Goal: Entertainment & Leisure: Consume media (video, audio)

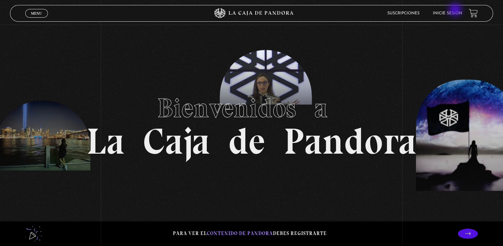
click at [456, 10] on li "Inicie sesión" at bounding box center [447, 13] width 29 height 10
click at [451, 12] on link "Inicie sesión" at bounding box center [447, 13] width 29 height 4
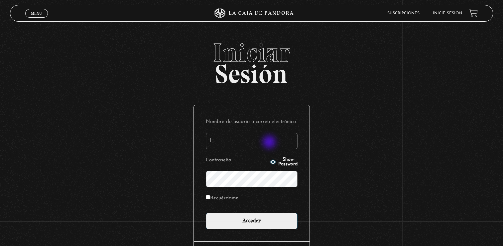
type input "[EMAIL_ADDRESS][DOMAIN_NAME]"
click at [206, 212] on input "Acceder" at bounding box center [252, 220] width 92 height 17
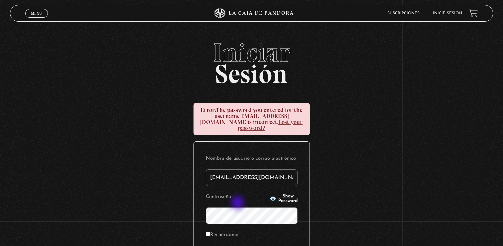
scroll to position [31, 0]
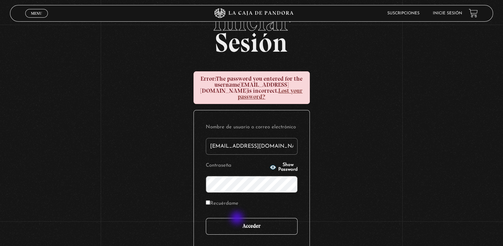
click at [238, 218] on input "Acceder" at bounding box center [252, 226] width 92 height 17
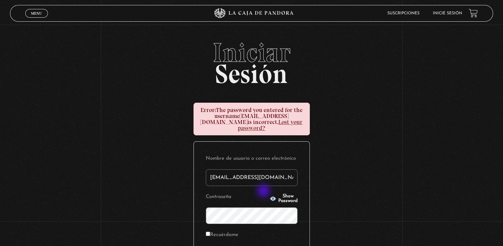
click at [270, 196] on icon "button" at bounding box center [273, 198] width 6 height 4
click at [270, 195] on icon "button" at bounding box center [273, 198] width 7 height 7
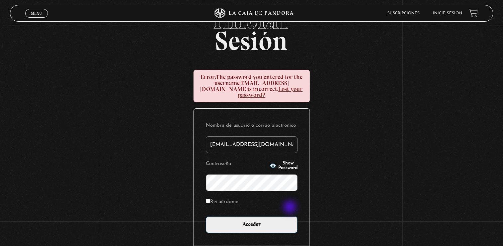
scroll to position [35, 0]
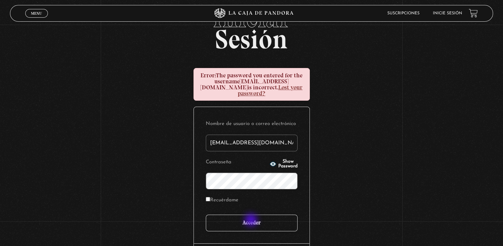
click at [252, 220] on input "Acceder" at bounding box center [252, 222] width 92 height 17
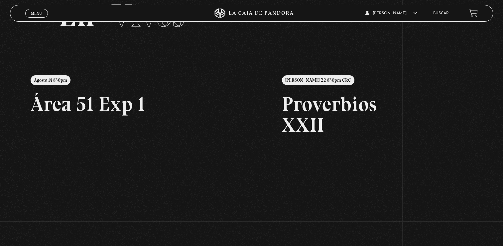
scroll to position [61, 0]
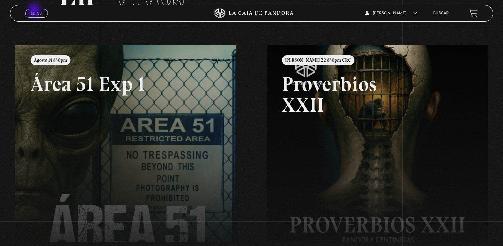
click at [35, 11] on span "Menu" at bounding box center [36, 13] width 11 height 4
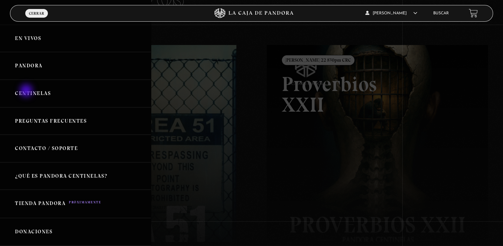
click at [27, 91] on link "Centinelas" at bounding box center [75, 94] width 151 height 28
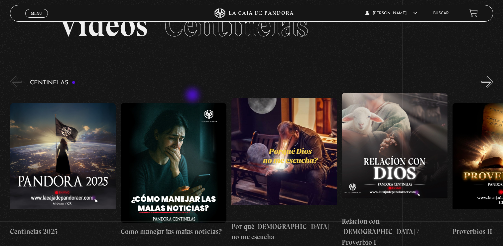
scroll to position [52, 0]
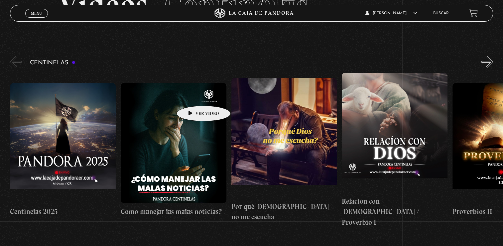
click at [193, 95] on figure at bounding box center [174, 143] width 106 height 120
click at [492, 63] on button "»" at bounding box center [488, 62] width 12 height 12
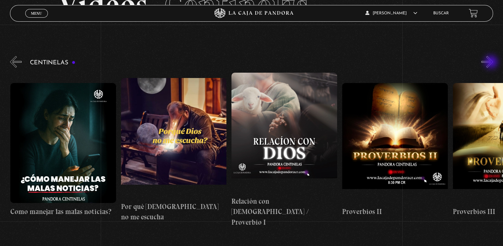
click at [492, 63] on button "»" at bounding box center [488, 62] width 12 height 12
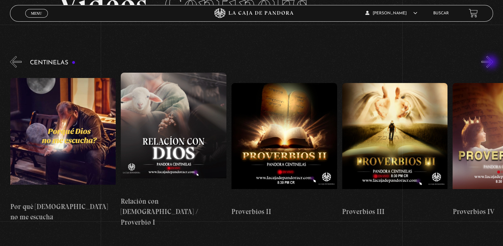
click at [492, 63] on button "»" at bounding box center [488, 62] width 12 height 12
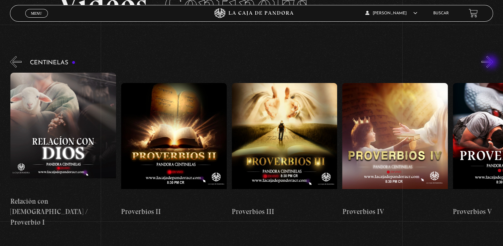
click at [492, 63] on button "»" at bounding box center [488, 62] width 12 height 12
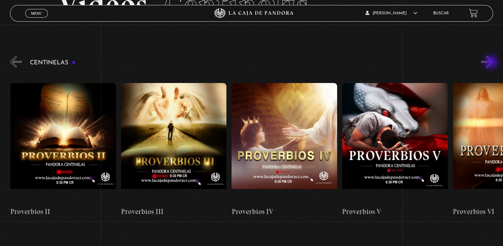
click at [492, 63] on button "»" at bounding box center [488, 62] width 12 height 12
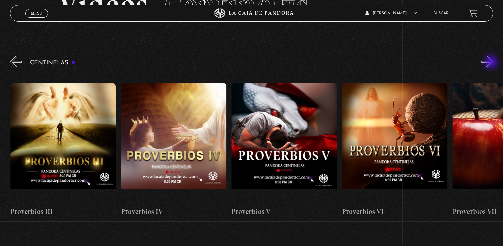
click at [492, 63] on button "»" at bounding box center [488, 62] width 12 height 12
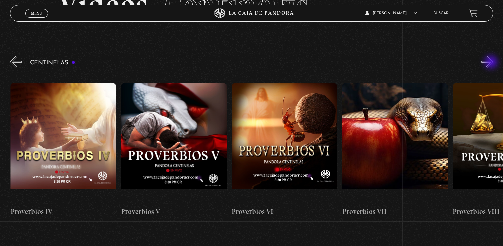
scroll to position [0, 664]
click at [492, 63] on button "»" at bounding box center [488, 62] width 12 height 12
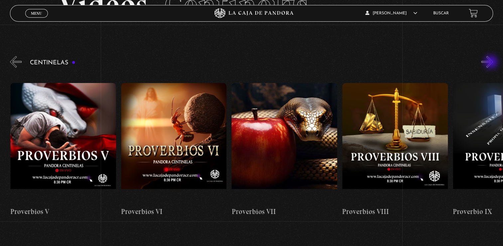
click at [492, 63] on button "»" at bounding box center [488, 62] width 12 height 12
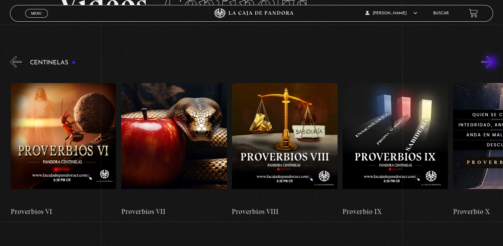
click at [492, 63] on button "»" at bounding box center [488, 62] width 12 height 12
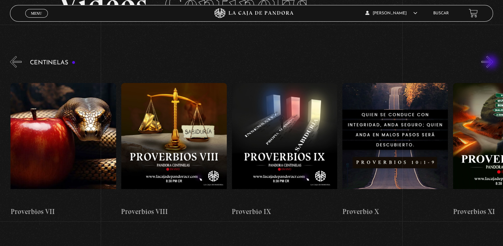
scroll to position [0, 996]
click at [492, 63] on button "»" at bounding box center [488, 62] width 12 height 12
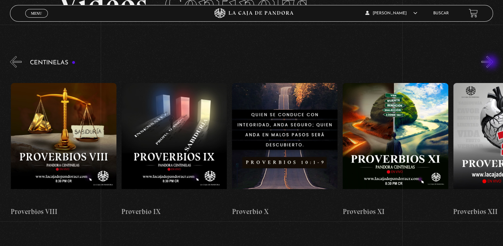
scroll to position [0, 1107]
click at [492, 63] on button "»" at bounding box center [488, 62] width 12 height 12
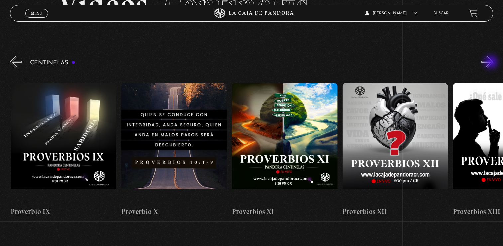
scroll to position [0, 1218]
click at [492, 63] on button "»" at bounding box center [488, 62] width 12 height 12
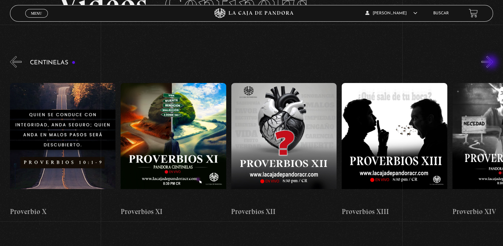
click at [492, 63] on button "»" at bounding box center [488, 62] width 12 height 12
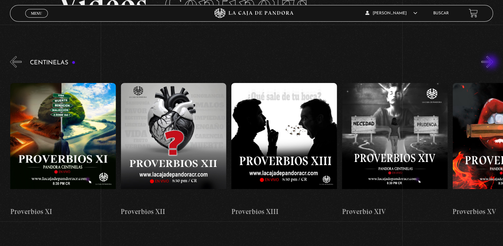
scroll to position [0, 1439]
click at [492, 63] on button "»" at bounding box center [488, 62] width 12 height 12
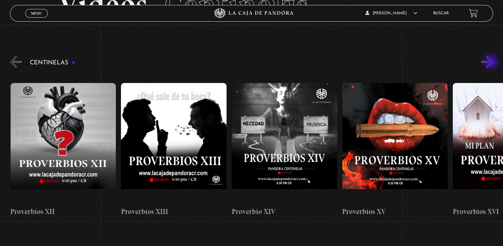
scroll to position [0, 1550]
click at [492, 63] on button "»" at bounding box center [488, 62] width 12 height 12
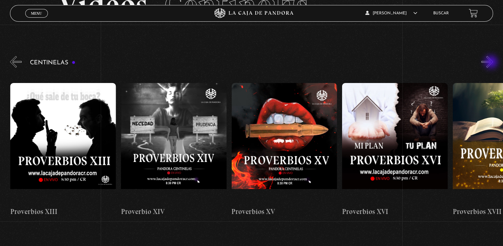
scroll to position [0, 1660]
click at [492, 63] on button "»" at bounding box center [488, 62] width 12 height 12
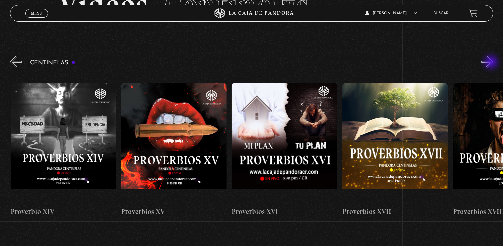
scroll to position [0, 1771]
click at [492, 63] on button "»" at bounding box center [488, 62] width 12 height 12
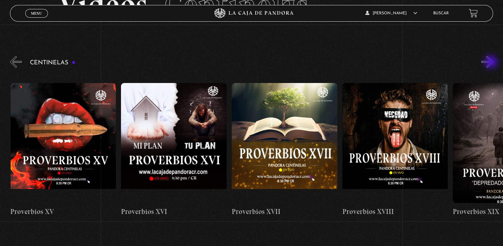
scroll to position [0, 1882]
click at [492, 63] on button "»" at bounding box center [488, 62] width 12 height 12
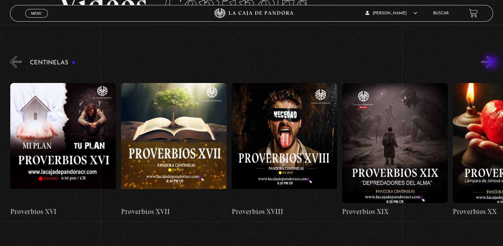
scroll to position [0, 1992]
click at [492, 63] on button "»" at bounding box center [488, 62] width 12 height 12
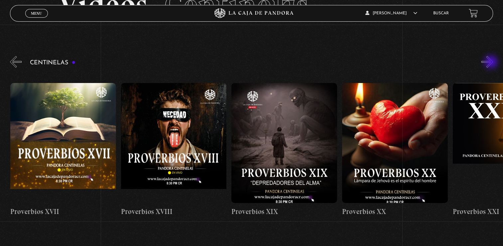
scroll to position [0, 2103]
click at [492, 63] on button "»" at bounding box center [488, 62] width 12 height 12
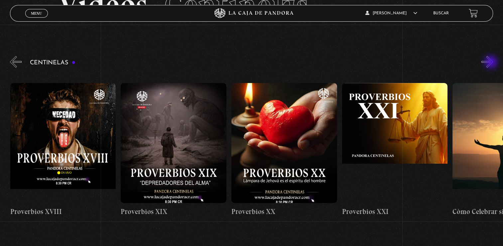
click at [492, 63] on button "»" at bounding box center [488, 62] width 12 height 12
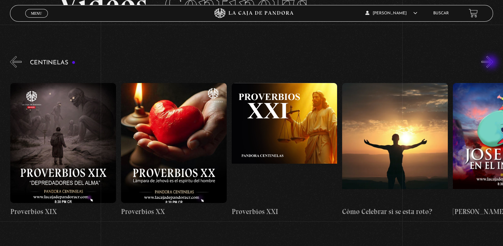
scroll to position [0, 2325]
click at [492, 63] on button "»" at bounding box center [488, 62] width 12 height 12
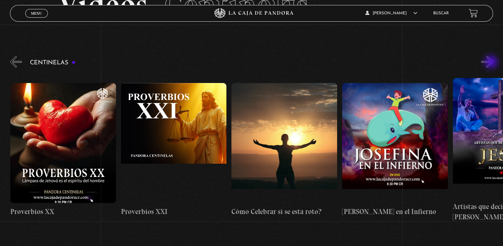
click at [492, 63] on button "»" at bounding box center [488, 62] width 12 height 12
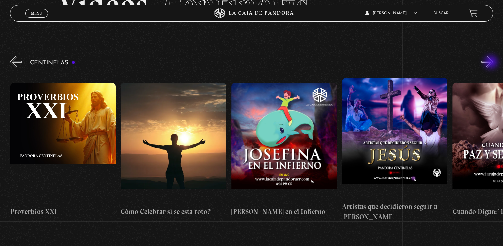
click at [492, 63] on button "»" at bounding box center [488, 62] width 12 height 12
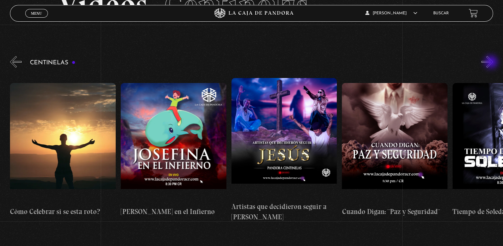
click at [492, 63] on button "»" at bounding box center [488, 62] width 12 height 12
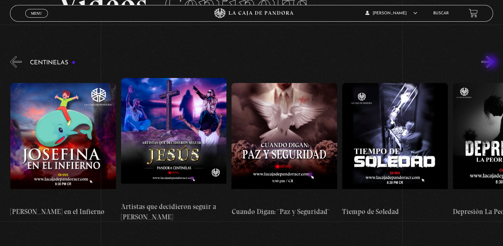
click at [492, 63] on button "»" at bounding box center [488, 62] width 12 height 12
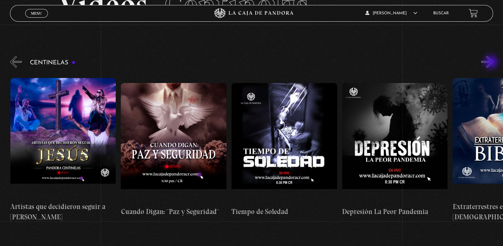
click at [492, 63] on button "»" at bounding box center [488, 62] width 12 height 12
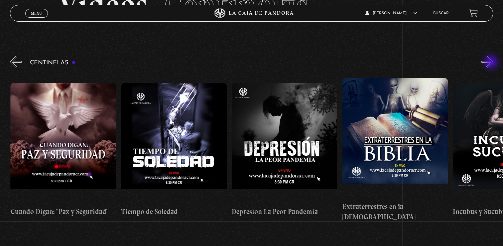
click at [492, 63] on button "»" at bounding box center [488, 62] width 12 height 12
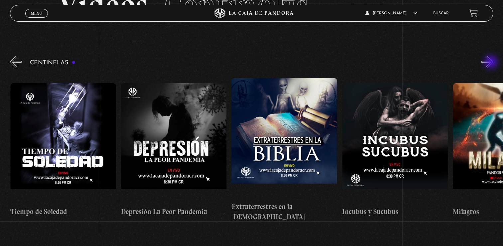
click at [492, 63] on button "»" at bounding box center [488, 62] width 12 height 12
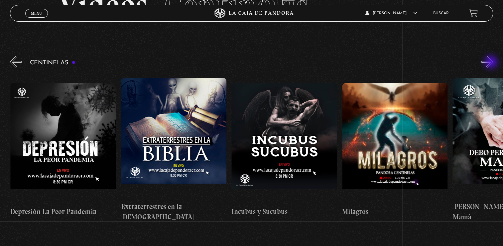
click at [492, 63] on button "»" at bounding box center [488, 62] width 12 height 12
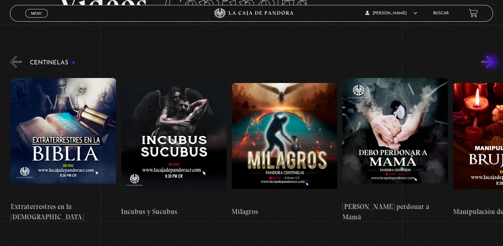
scroll to position [0, 3321]
click at [492, 63] on button "»" at bounding box center [488, 62] width 12 height 12
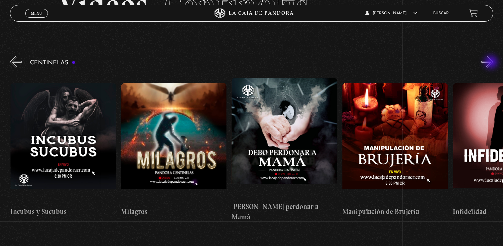
click at [492, 63] on button "»" at bounding box center [488, 62] width 12 height 12
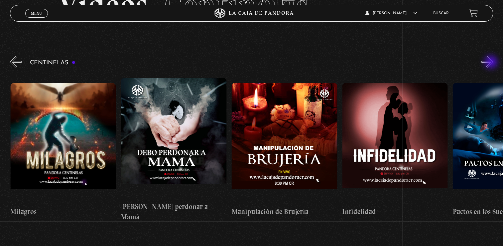
click at [492, 63] on button "»" at bounding box center [488, 62] width 12 height 12
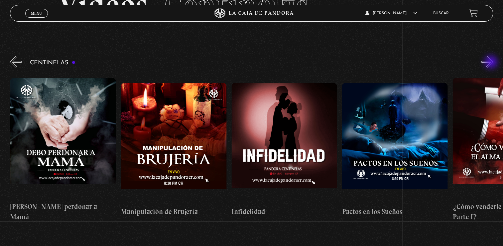
click at [492, 63] on button "»" at bounding box center [488, 62] width 12 height 12
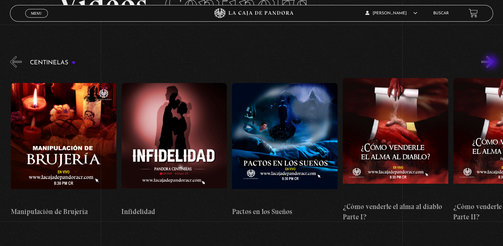
scroll to position [0, 3763]
click at [492, 63] on button "»" at bounding box center [488, 62] width 12 height 12
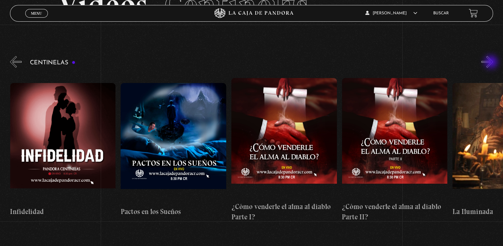
click at [492, 63] on button "»" at bounding box center [488, 62] width 12 height 12
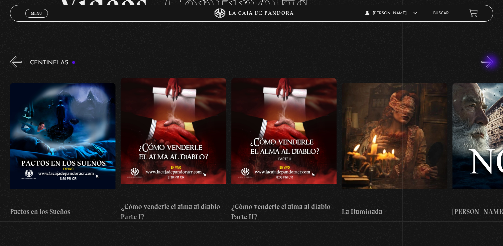
click at [492, 63] on button "»" at bounding box center [488, 62] width 12 height 12
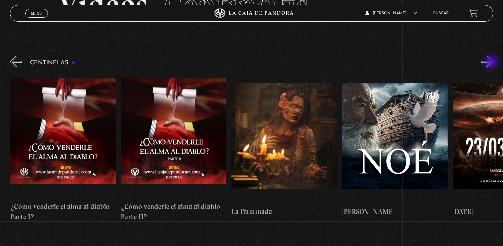
click at [492, 63] on button "»" at bounding box center [488, 62] width 12 height 12
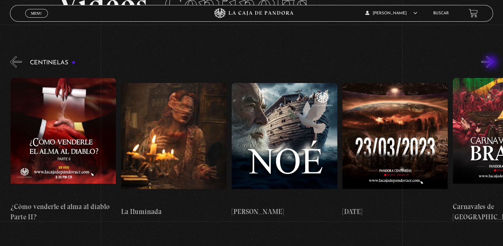
click at [492, 63] on button "»" at bounding box center [488, 62] width 12 height 12
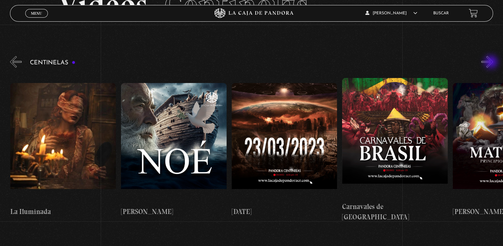
scroll to position [0, 4317]
click at [492, 63] on button "»" at bounding box center [488, 62] width 12 height 12
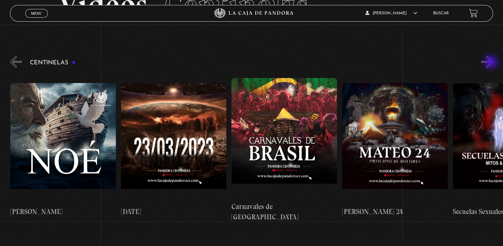
click at [492, 63] on button "»" at bounding box center [488, 62] width 12 height 12
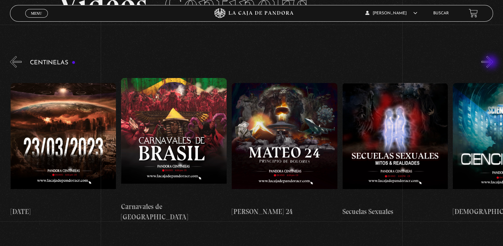
click at [492, 63] on button "»" at bounding box center [488, 62] width 12 height 12
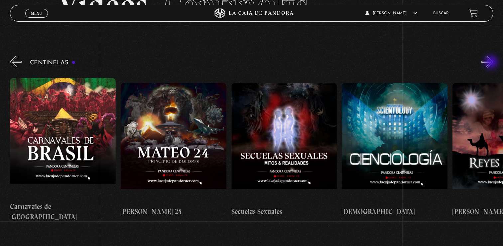
click at [492, 63] on button "»" at bounding box center [488, 62] width 12 height 12
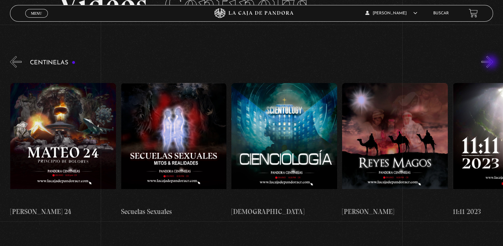
click at [492, 63] on button "»" at bounding box center [488, 62] width 12 height 12
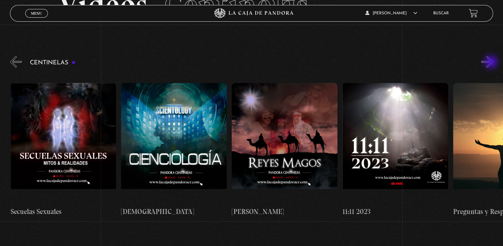
click at [492, 63] on button "»" at bounding box center [488, 62] width 12 height 12
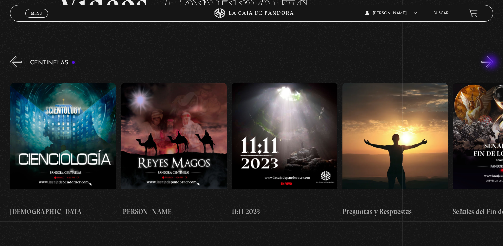
click at [492, 63] on button "»" at bounding box center [488, 62] width 12 height 12
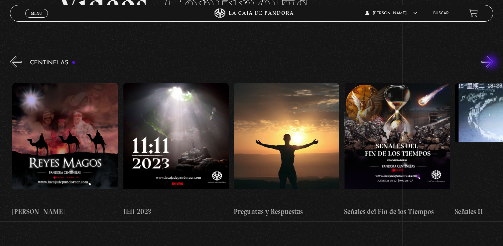
scroll to position [0, 5092]
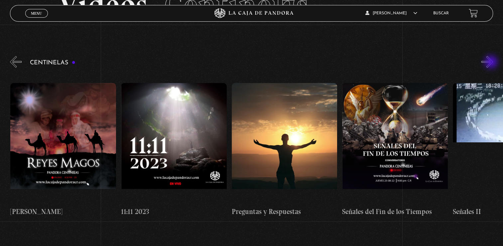
click at [492, 63] on button "»" at bounding box center [488, 62] width 12 height 12
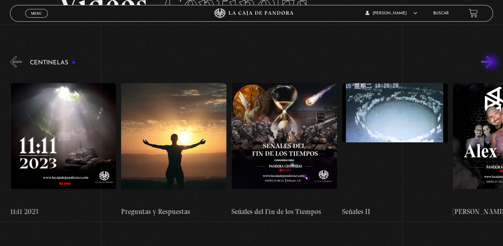
click at [492, 63] on button "»" at bounding box center [488, 62] width 12 height 12
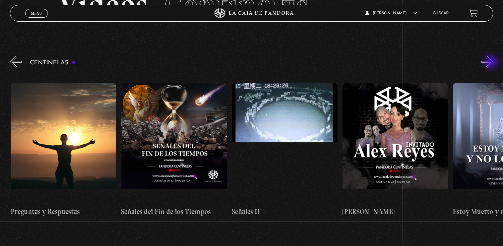
click at [492, 63] on button "»" at bounding box center [488, 62] width 12 height 12
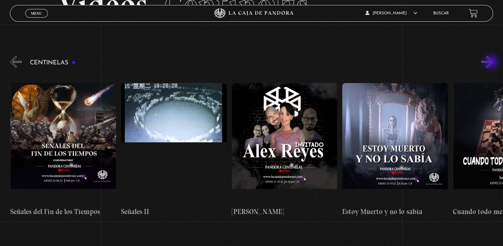
scroll to position [0, 5424]
click at [492, 63] on button "»" at bounding box center [488, 62] width 12 height 12
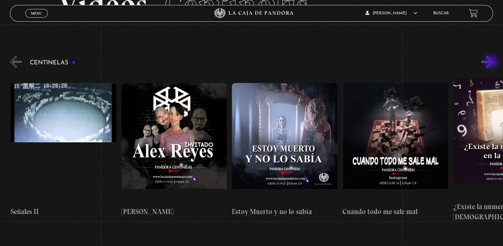
scroll to position [0, 5535]
click at [492, 63] on button "»" at bounding box center [488, 62] width 12 height 12
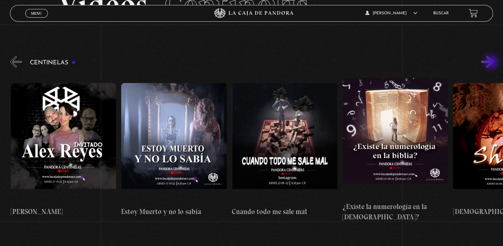
scroll to position [0, 5645]
click at [492, 63] on button "»" at bounding box center [488, 62] width 12 height 12
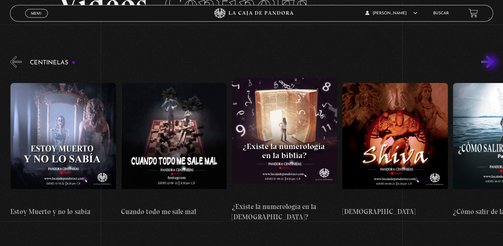
click at [492, 63] on button "»" at bounding box center [488, 62] width 12 height 12
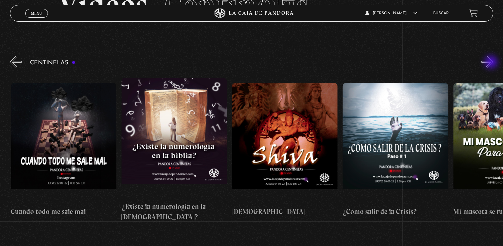
click at [492, 63] on button "»" at bounding box center [488, 62] width 12 height 12
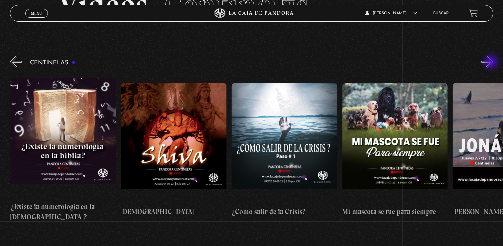
click at [492, 63] on button "»" at bounding box center [488, 62] width 12 height 12
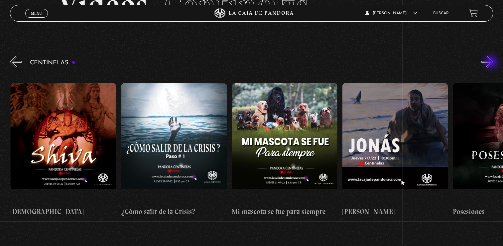
click at [492, 63] on button "»" at bounding box center [488, 62] width 12 height 12
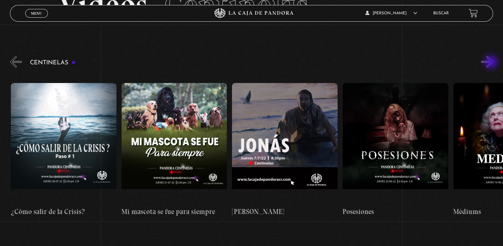
click at [492, 63] on button "»" at bounding box center [488, 62] width 12 height 12
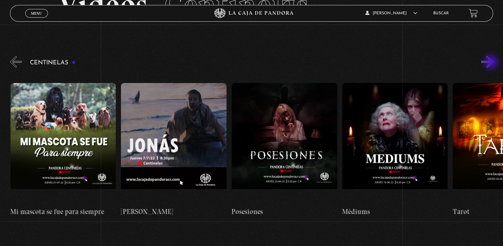
click at [492, 63] on button "»" at bounding box center [488, 62] width 12 height 12
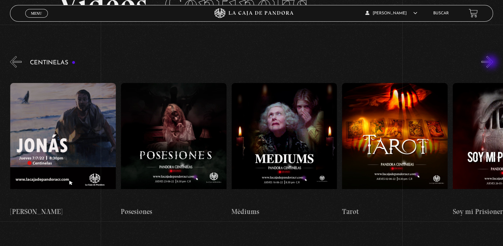
scroll to position [0, 6420]
click at [492, 63] on button "»" at bounding box center [488, 62] width 12 height 12
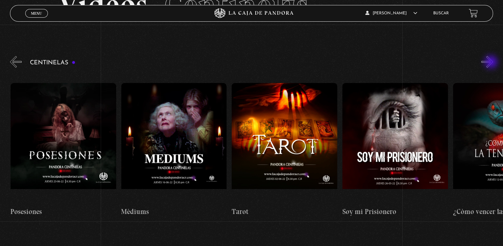
scroll to position [0, 6531]
click at [492, 63] on button "»" at bounding box center [488, 62] width 12 height 12
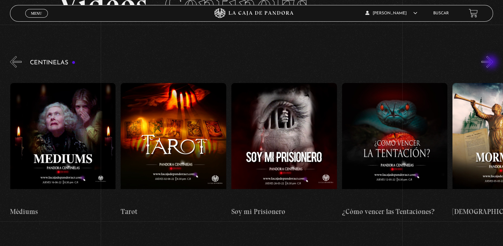
click at [492, 63] on button "»" at bounding box center [488, 62] width 12 height 12
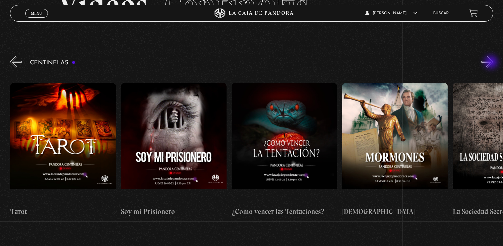
click at [492, 63] on button "»" at bounding box center [488, 62] width 12 height 12
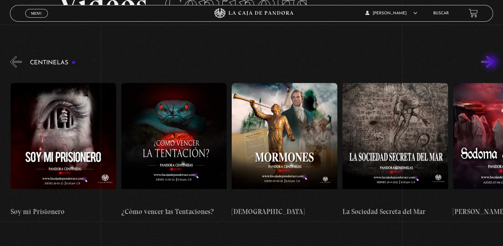
click at [492, 63] on button "»" at bounding box center [488, 62] width 12 height 12
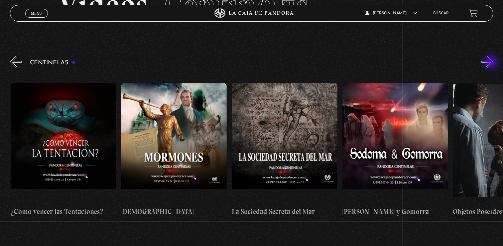
scroll to position [0, 6974]
click at [403, 116] on figure at bounding box center [395, 143] width 106 height 120
click at [390, 125] on figure at bounding box center [395, 143] width 106 height 120
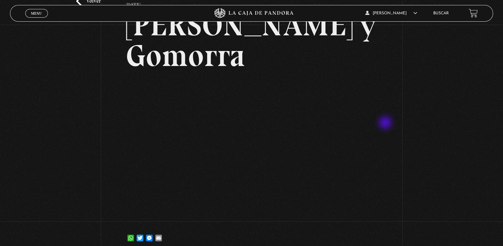
scroll to position [52, 0]
